Goal: Transaction & Acquisition: Register for event/course

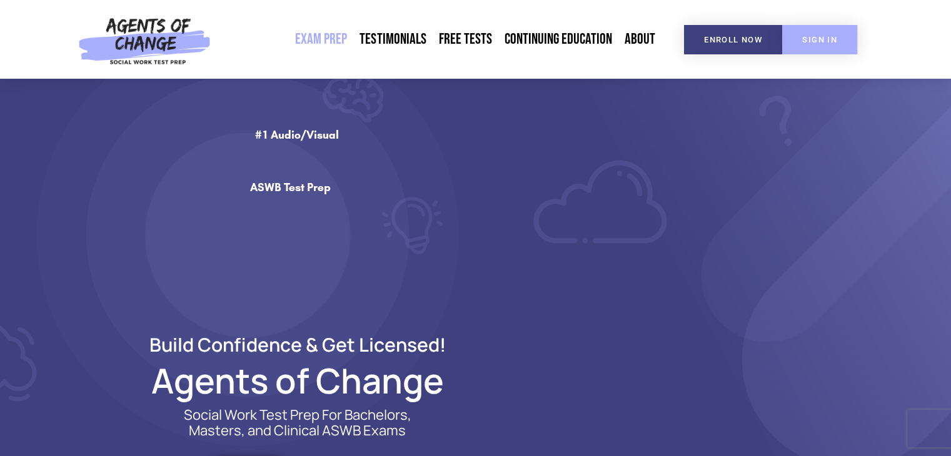
drag, startPoint x: 0, startPoint y: 0, endPoint x: 812, endPoint y: 36, distance: 812.3
click at [812, 36] on span "SIGN IN" at bounding box center [819, 40] width 35 height 8
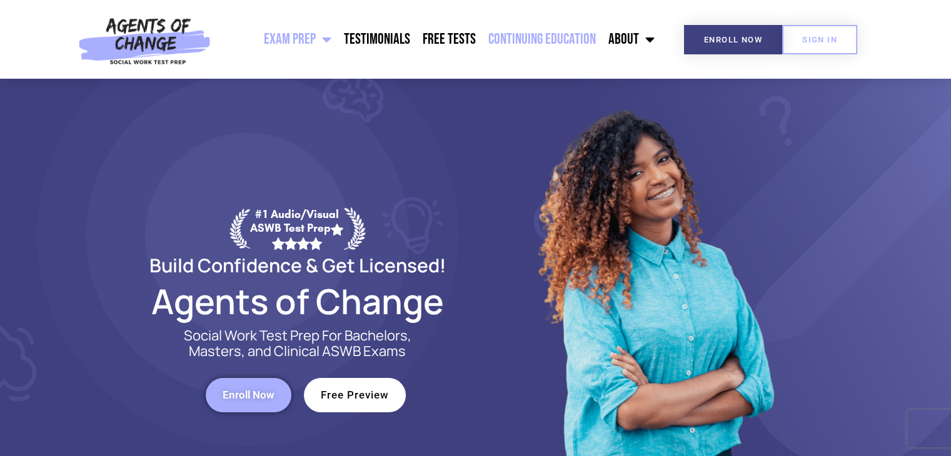
click at [542, 36] on link "Continuing Education" at bounding box center [542, 39] width 120 height 31
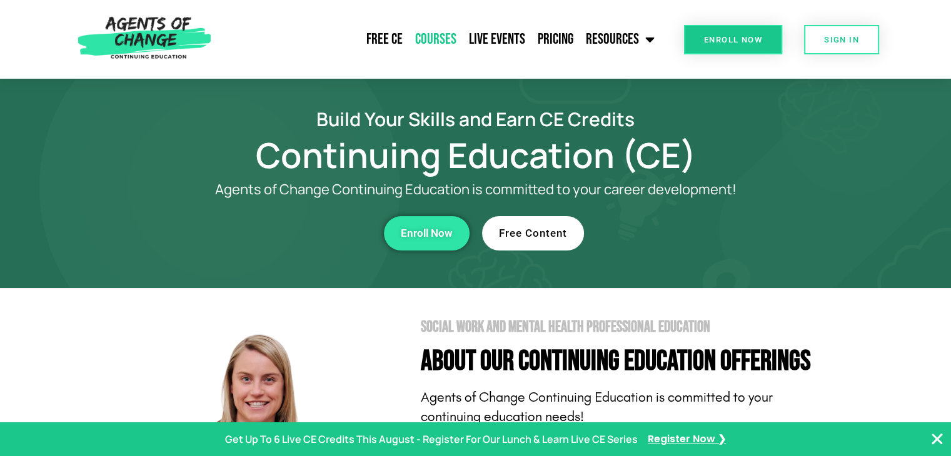
click at [441, 34] on link "Courses" at bounding box center [436, 39] width 54 height 31
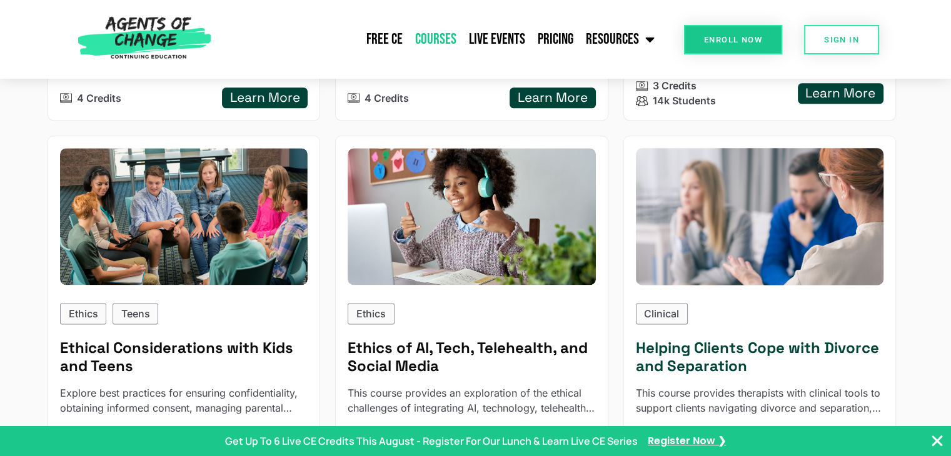
scroll to position [1687, 0]
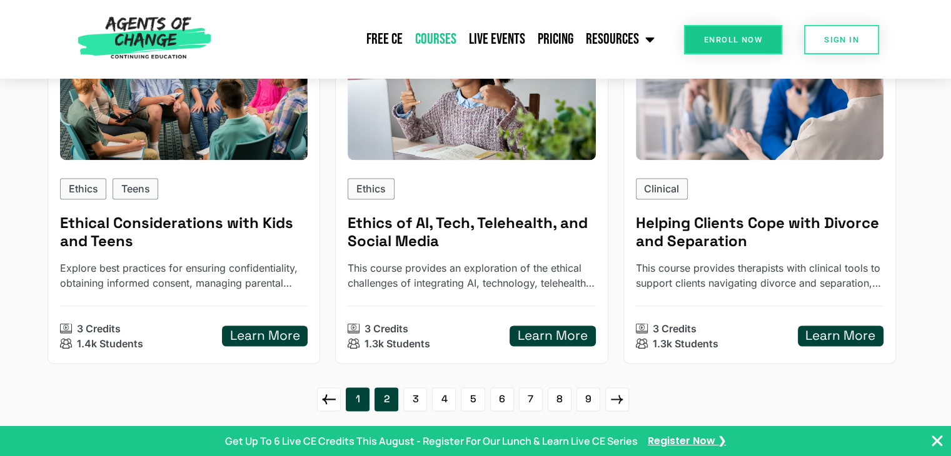
click at [390, 402] on link "2" at bounding box center [387, 400] width 24 height 24
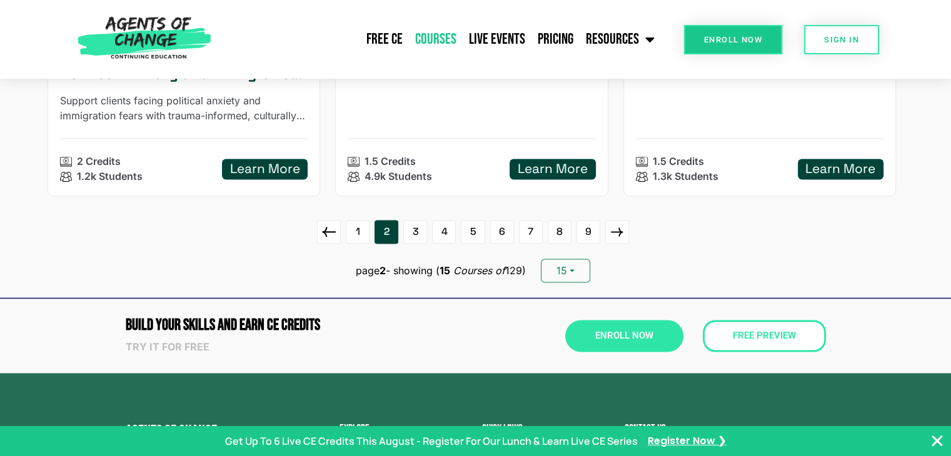
scroll to position [2001, 0]
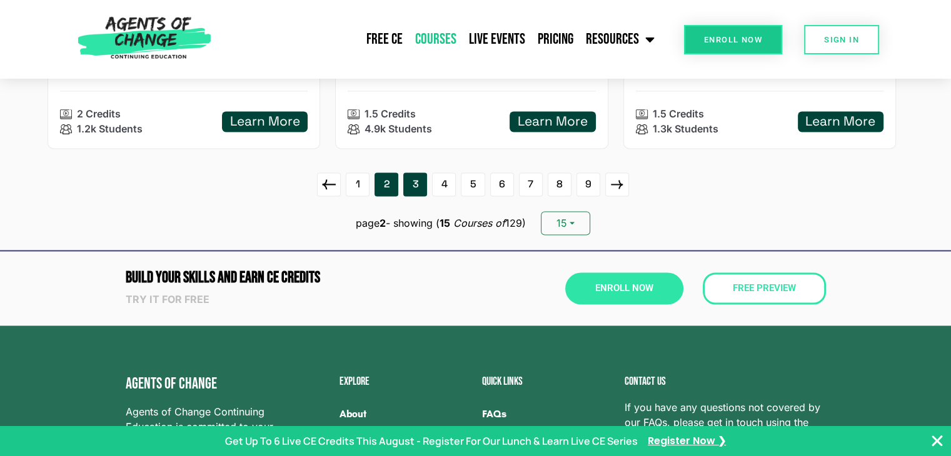
click at [416, 182] on link "3" at bounding box center [415, 185] width 24 height 24
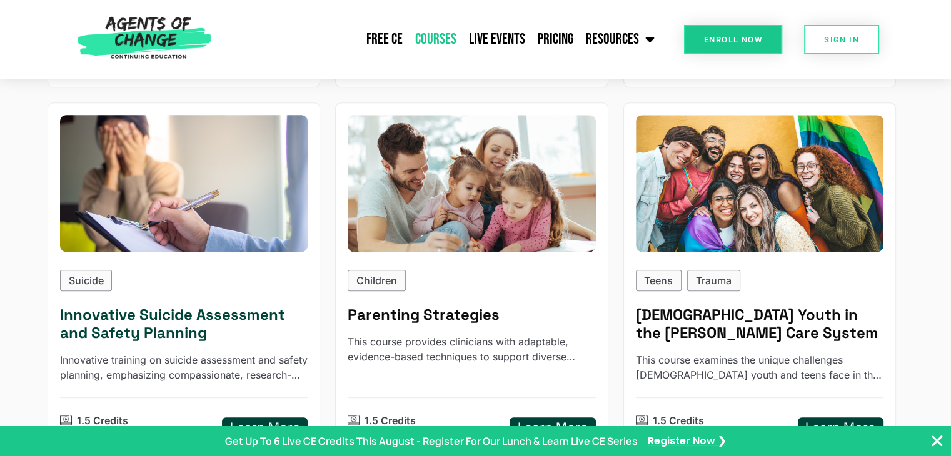
scroll to position [625, 0]
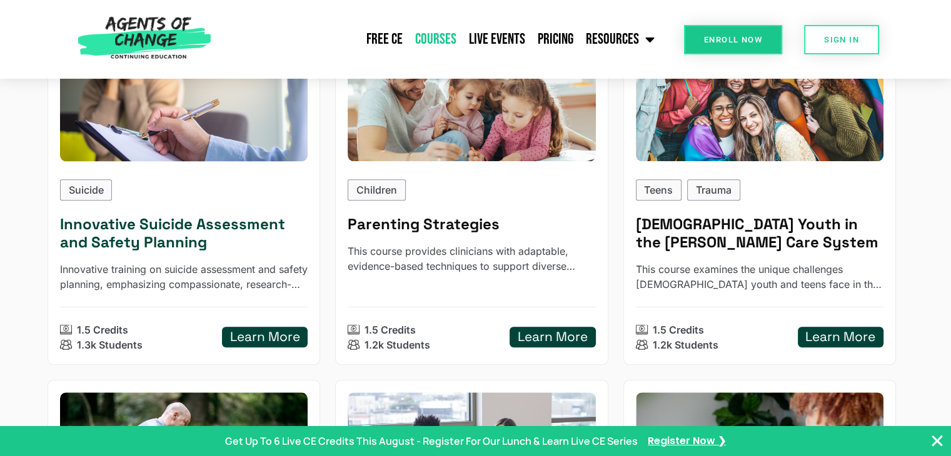
click at [163, 229] on h5 "Innovative Suicide Assessment and Safety Planning" at bounding box center [184, 234] width 248 height 36
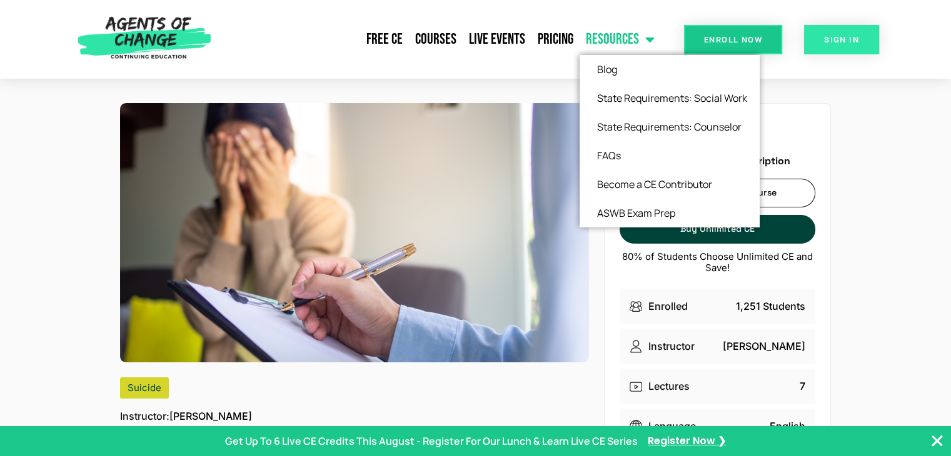
click at [856, 39] on span "SIGN IN" at bounding box center [841, 40] width 35 height 8
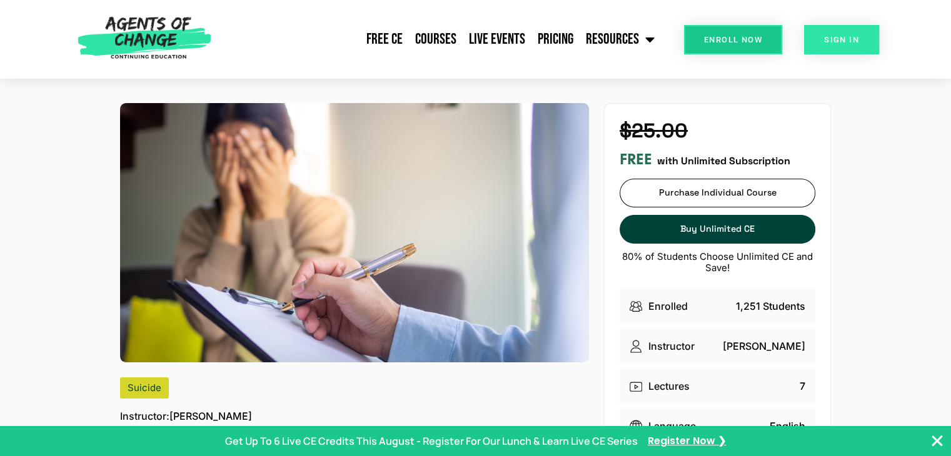
click at [856, 39] on span "SIGN IN" at bounding box center [841, 40] width 35 height 8
